Goal: Information Seeking & Learning: Learn about a topic

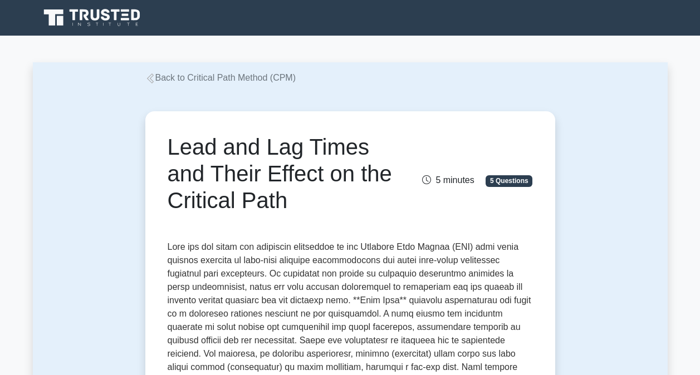
click at [142, 77] on div "Back to Critical Path Method (CPM)" at bounding box center [350, 77] width 423 height 13
drag, startPoint x: 137, startPoint y: 97, endPoint x: 147, endPoint y: 86, distance: 14.6
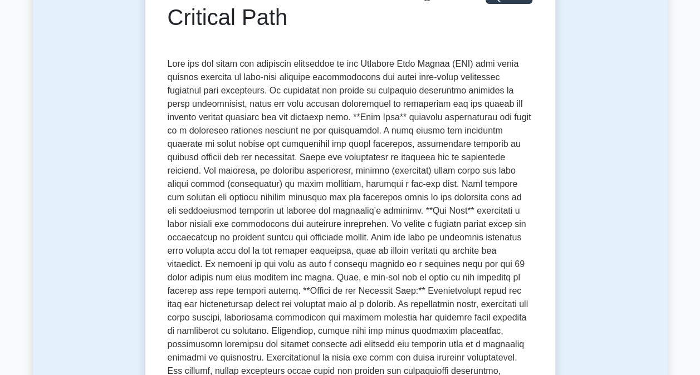
scroll to position [185, 0]
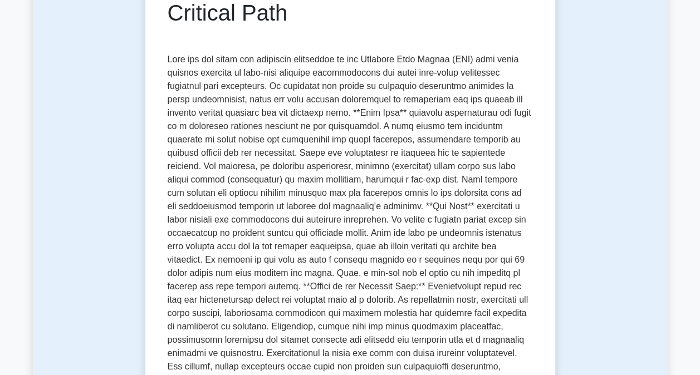
click at [322, 314] on p at bounding box center [350, 307] width 365 height 508
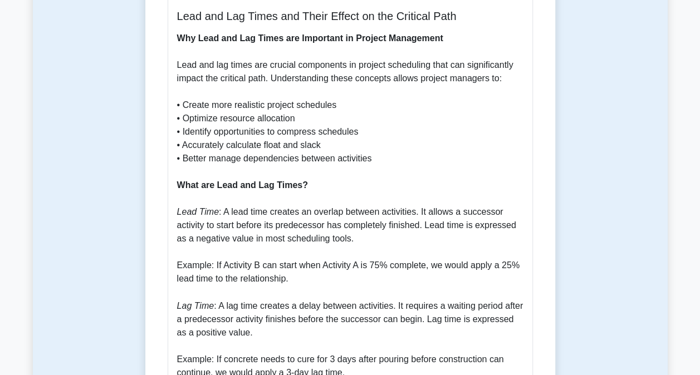
scroll to position [764, 0]
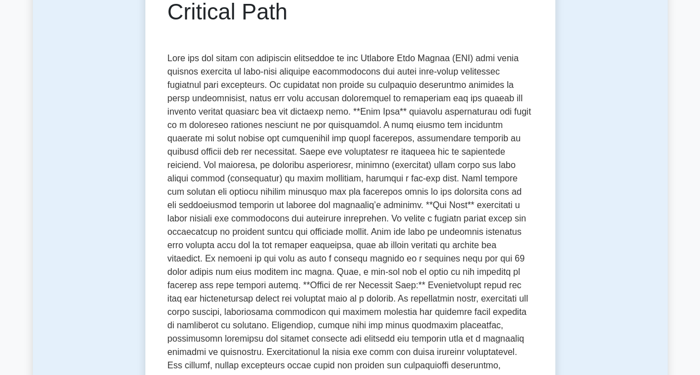
scroll to position [140, 0]
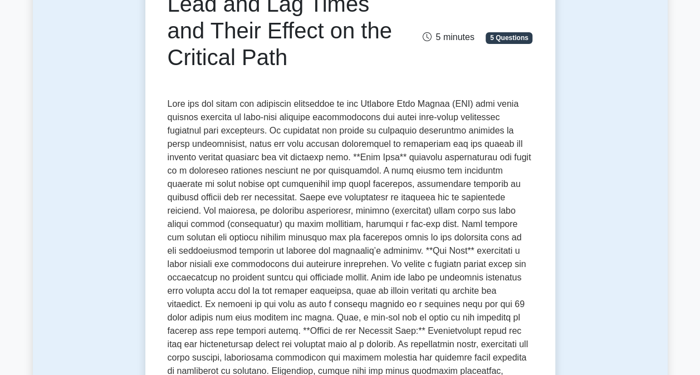
click at [356, 157] on p at bounding box center [350, 351] width 365 height 508
